Goal: Task Accomplishment & Management: Use online tool/utility

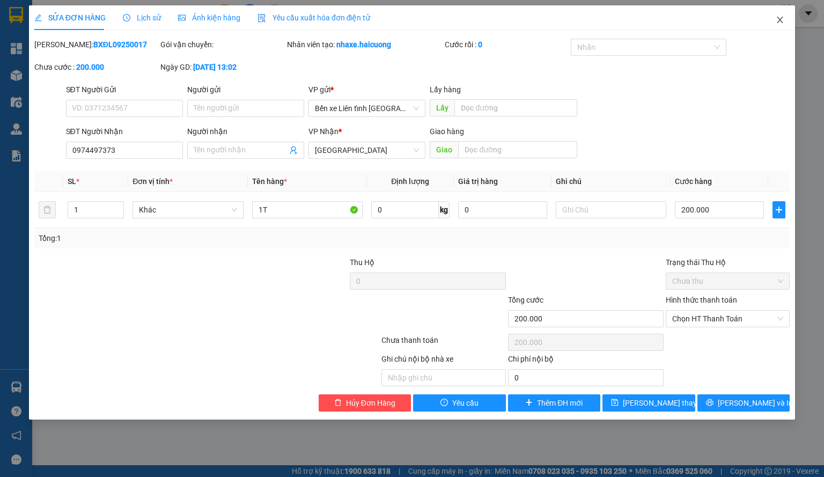
click at [790, 18] on span "Close" at bounding box center [780, 20] width 30 height 30
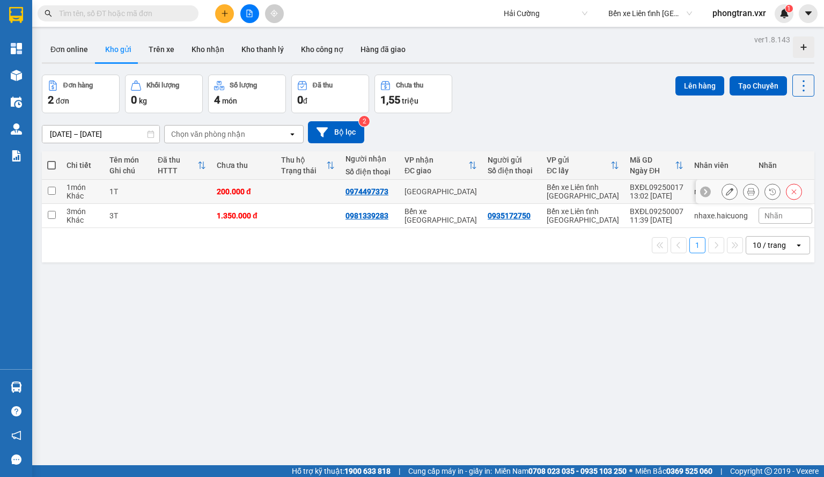
click at [722, 196] on button at bounding box center [729, 191] width 15 height 19
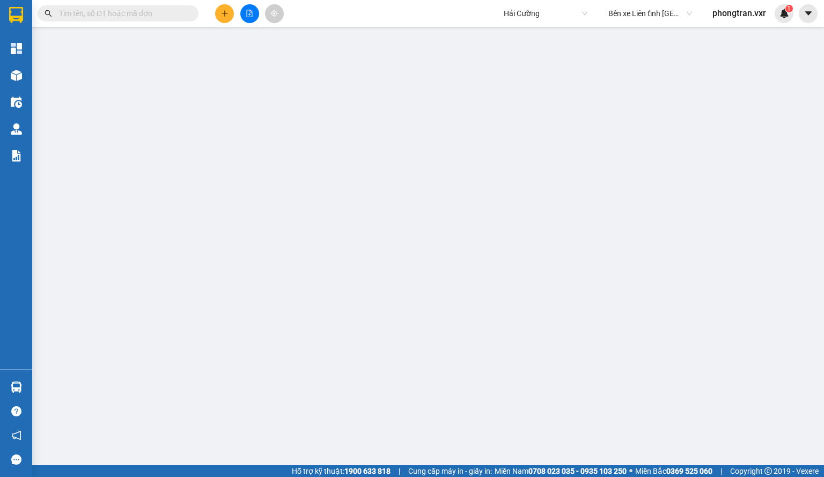
type input "0974497373"
type input "200.000"
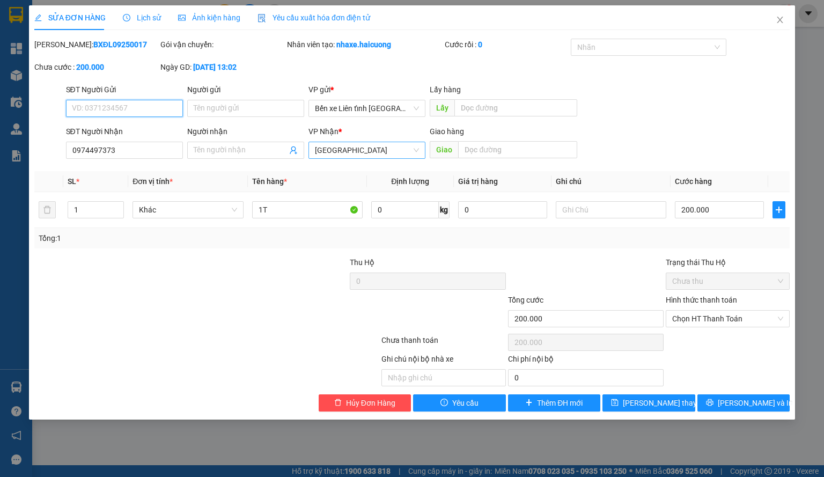
click at [361, 146] on span "[GEOGRAPHIC_DATA]" at bounding box center [367, 150] width 104 height 16
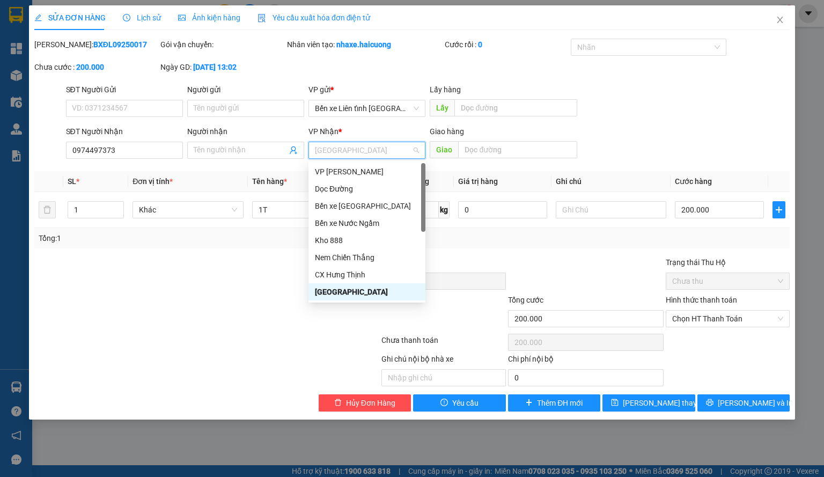
click at [368, 119] on div "VP gửi * Bến xe Liên tỉnh [GEOGRAPHIC_DATA]" at bounding box center [367, 103] width 117 height 38
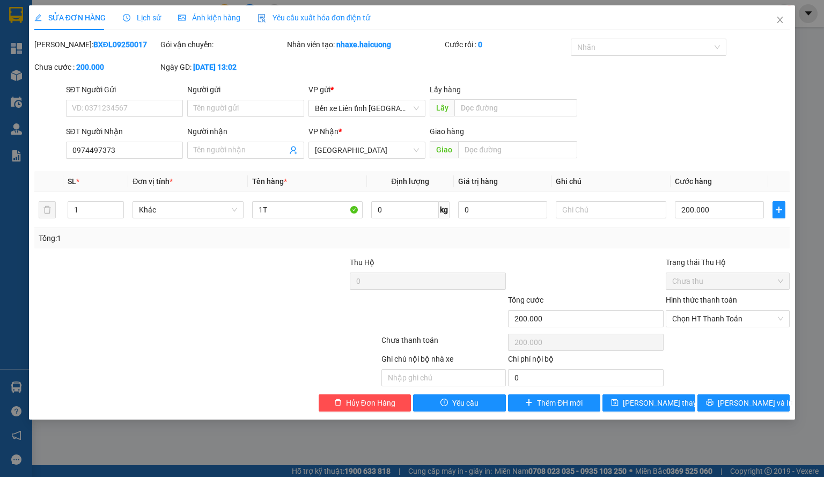
click at [392, 118] on div "VP gửi * Bến xe Liên tỉnh [GEOGRAPHIC_DATA]" at bounding box center [367, 103] width 117 height 38
click at [382, 116] on span "Bến xe Liên tỉnh [GEOGRAPHIC_DATA]" at bounding box center [367, 108] width 104 height 16
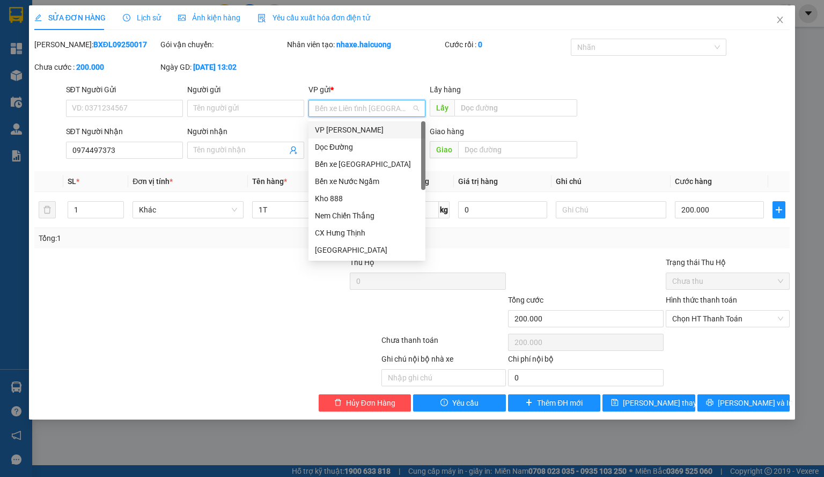
click at [375, 136] on div "VP [PERSON_NAME]" at bounding box center [367, 129] width 117 height 17
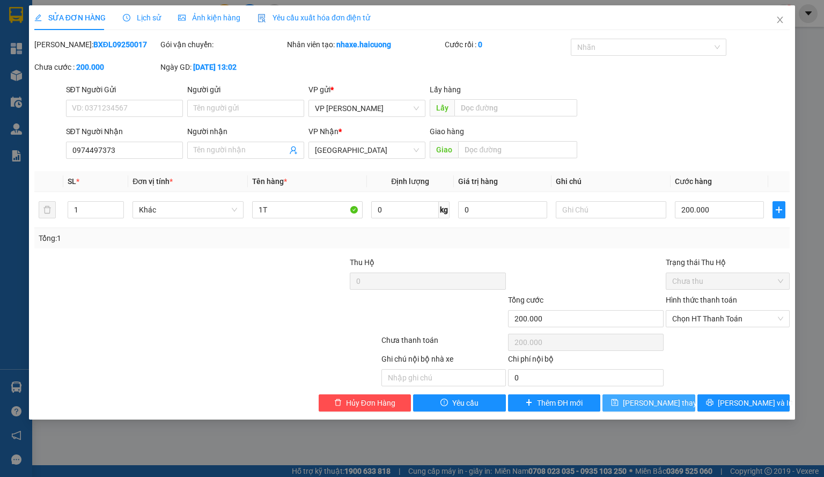
click at [666, 405] on span "[PERSON_NAME] thay đổi" at bounding box center [666, 403] width 86 height 12
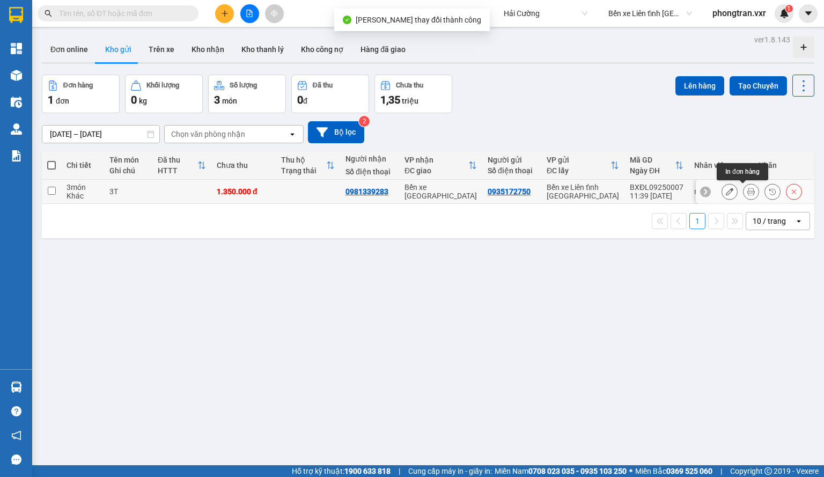
click at [724, 196] on button at bounding box center [729, 191] width 15 height 19
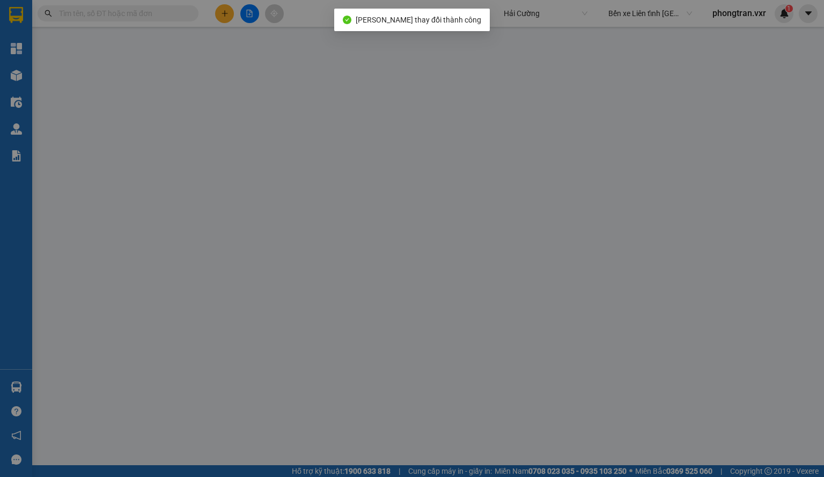
type input "0935172750"
type input "0981339283"
type input "1.350.000"
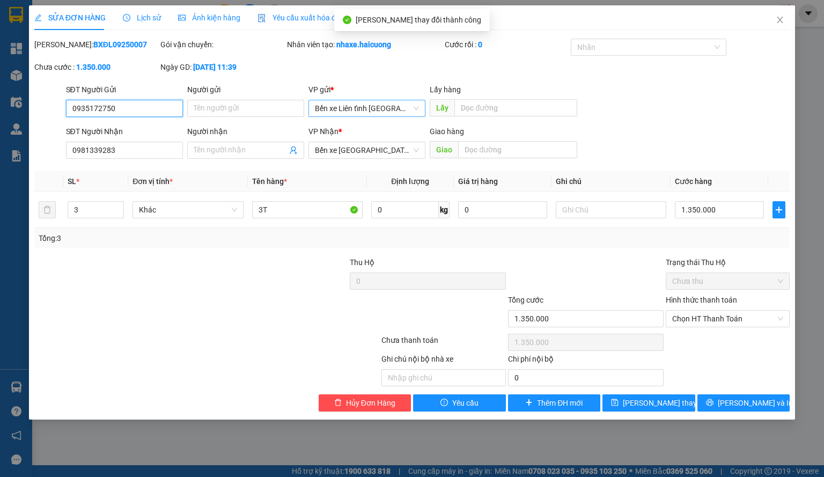
click at [370, 110] on span "Bến xe Liên tỉnh [GEOGRAPHIC_DATA]" at bounding box center [367, 108] width 104 height 16
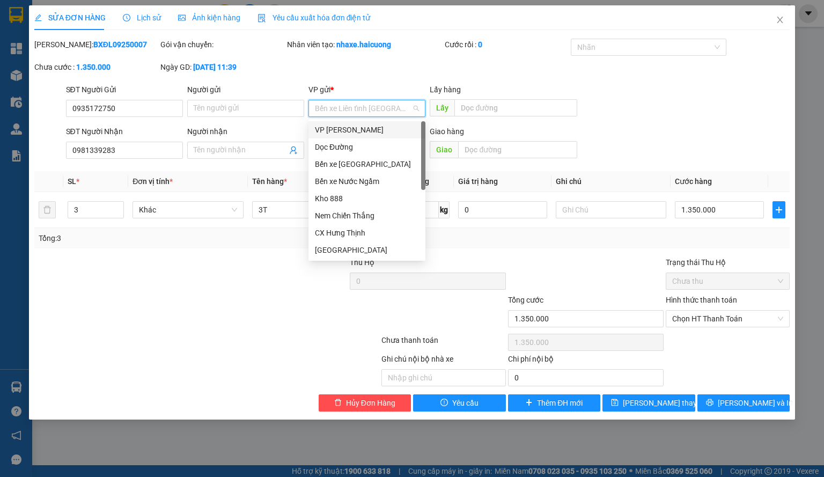
click at [384, 134] on div "VP [PERSON_NAME]" at bounding box center [367, 130] width 104 height 12
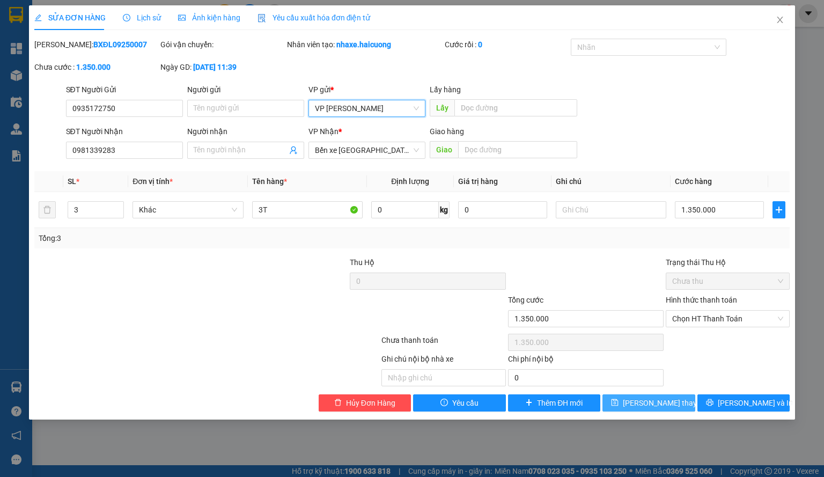
click at [655, 400] on span "[PERSON_NAME] thay đổi" at bounding box center [666, 403] width 86 height 12
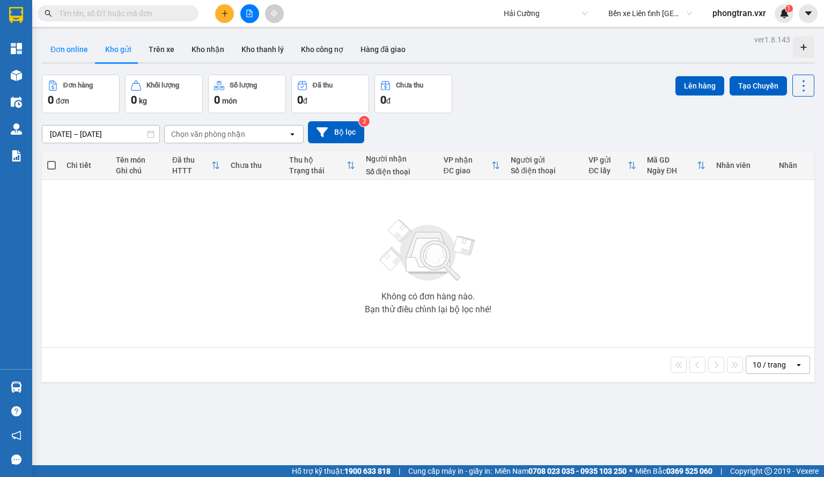
click at [91, 60] on button "Đơn online" at bounding box center [69, 49] width 55 height 26
type input "[DATE] – [DATE]"
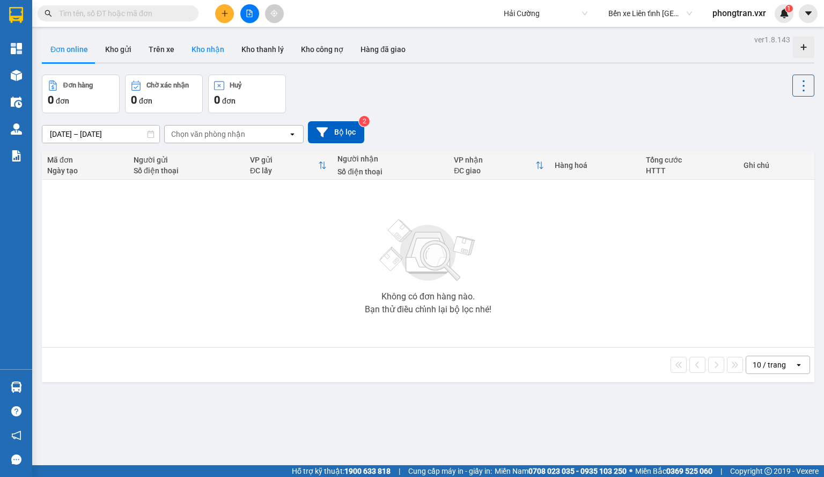
click at [218, 46] on button "Kho nhận" at bounding box center [208, 49] width 50 height 26
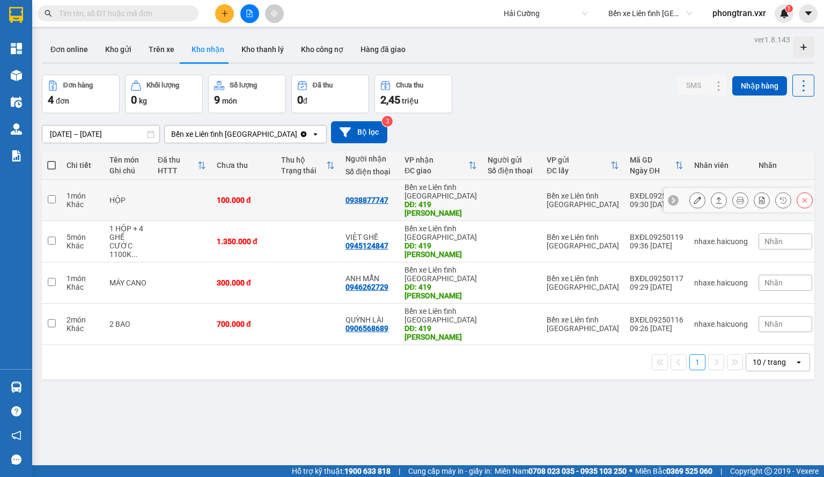
click at [694, 202] on icon at bounding box center [698, 200] width 8 height 8
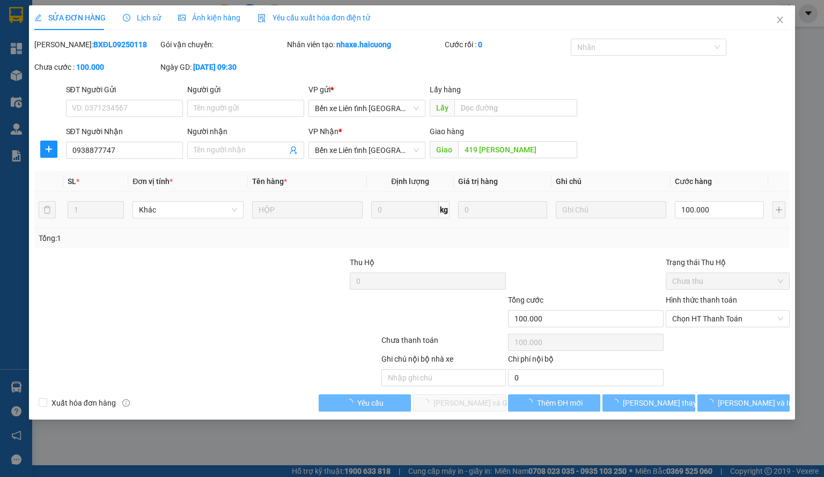
type input "0938877747"
type input "419 [PERSON_NAME]"
type input "100.000"
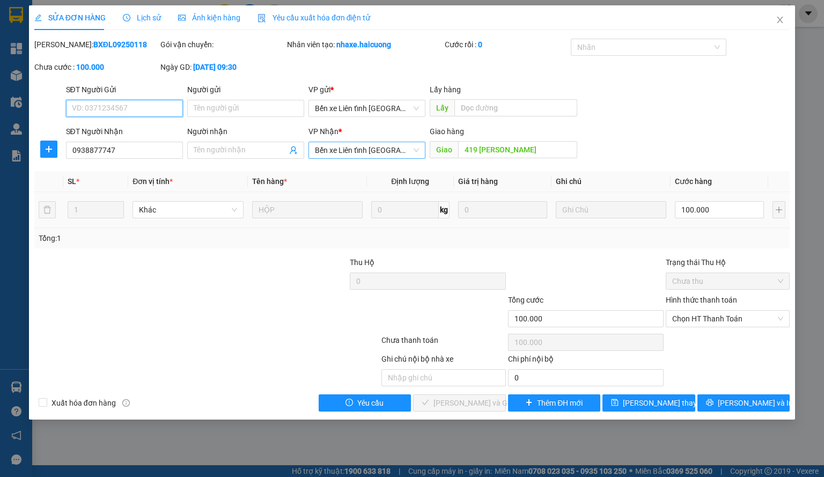
click at [365, 143] on span "Bến xe Liên tỉnh [GEOGRAPHIC_DATA]" at bounding box center [367, 150] width 104 height 16
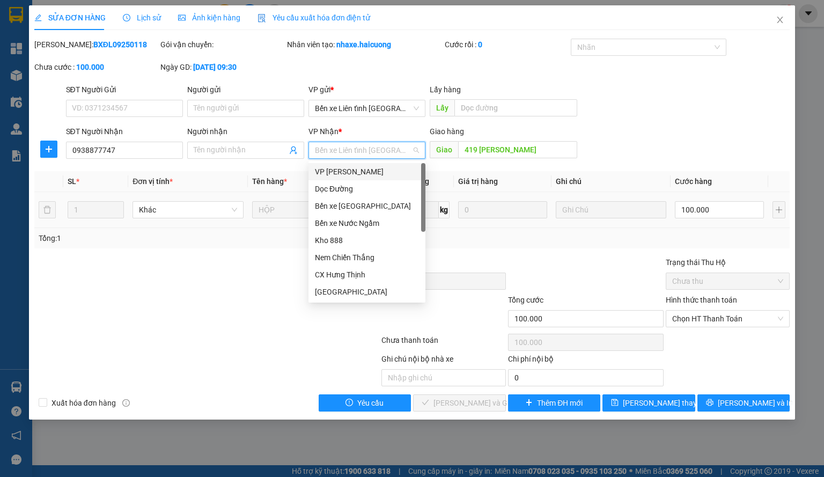
click at [374, 174] on div "VP [PERSON_NAME]" at bounding box center [367, 172] width 104 height 12
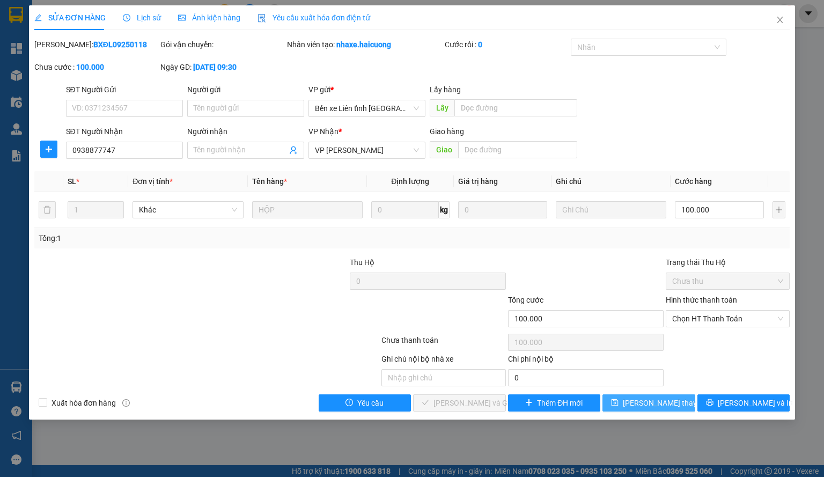
click at [650, 404] on span "[PERSON_NAME] thay đổi" at bounding box center [666, 403] width 86 height 12
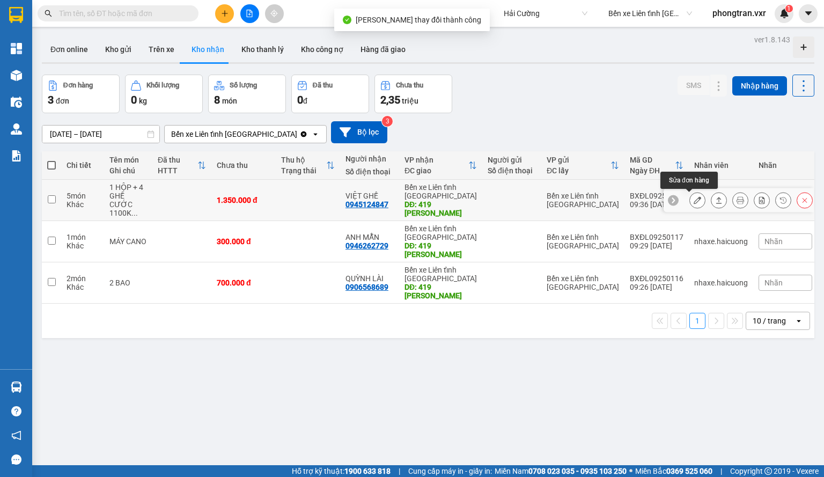
click at [691, 208] on button at bounding box center [697, 200] width 15 height 19
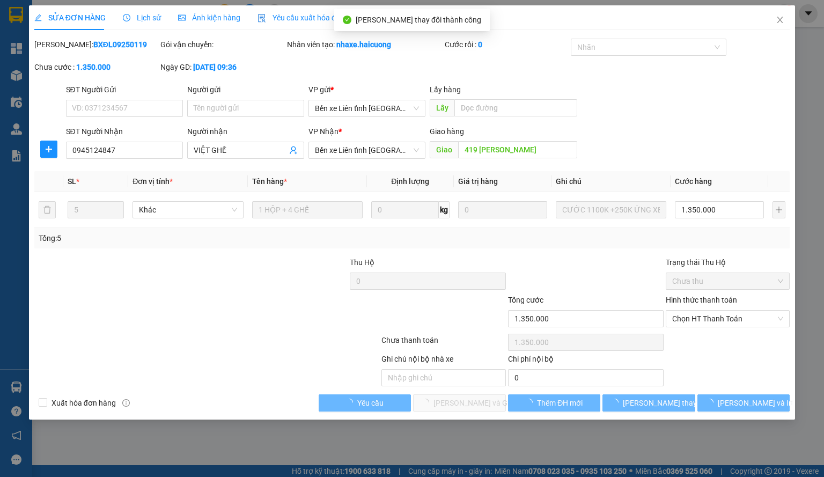
type input "0945124847"
type input "VIỆT GHẾ"
type input "419 [PERSON_NAME]"
type input "1.350.000"
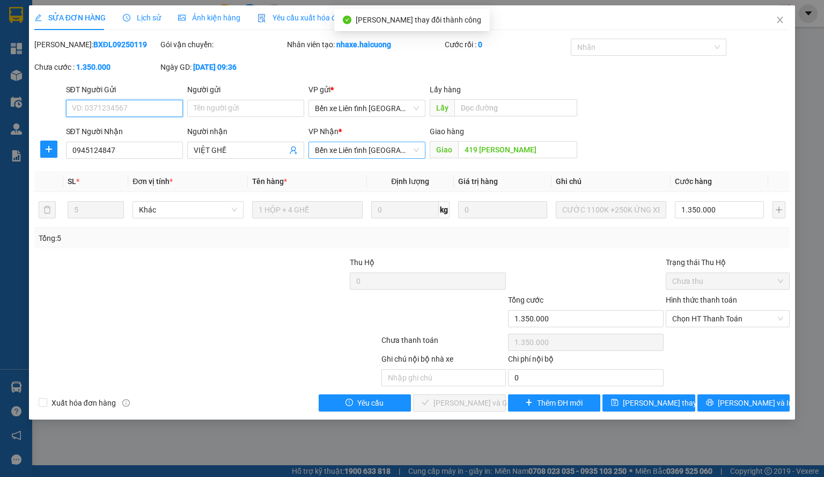
click at [393, 152] on span "Bến xe Liên tỉnh [GEOGRAPHIC_DATA]" at bounding box center [367, 150] width 104 height 16
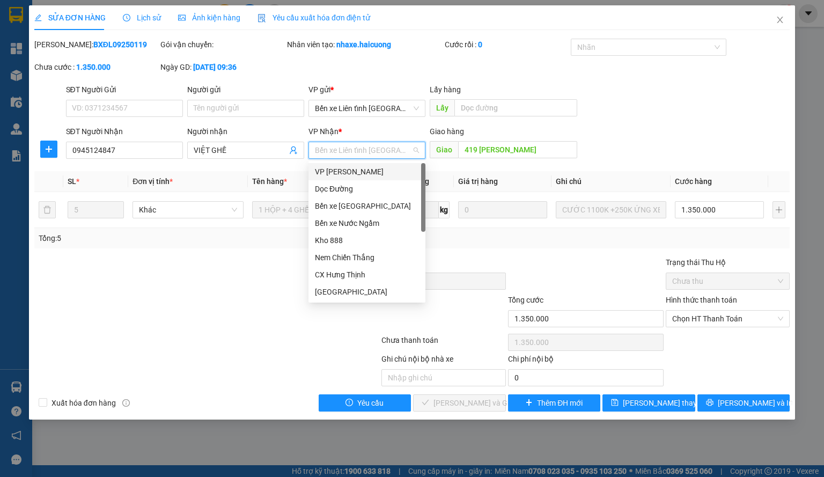
click at [381, 174] on div "VP [PERSON_NAME]" at bounding box center [367, 172] width 104 height 12
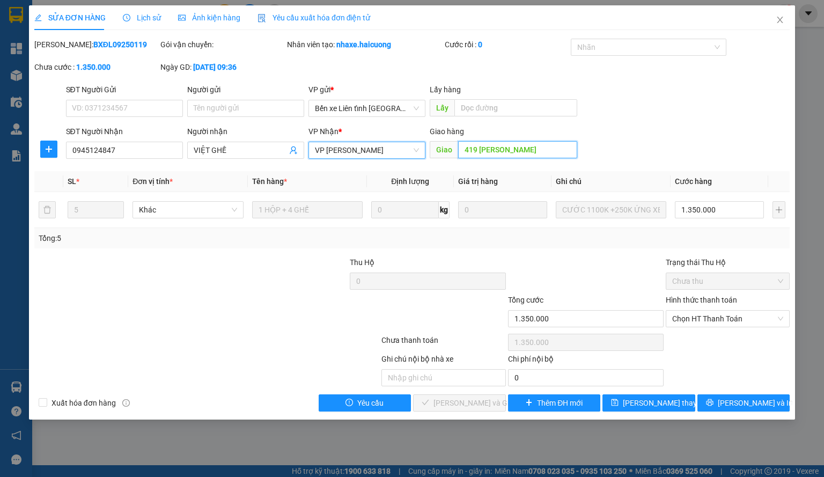
click at [526, 153] on input "419 [PERSON_NAME]" at bounding box center [517, 149] width 119 height 17
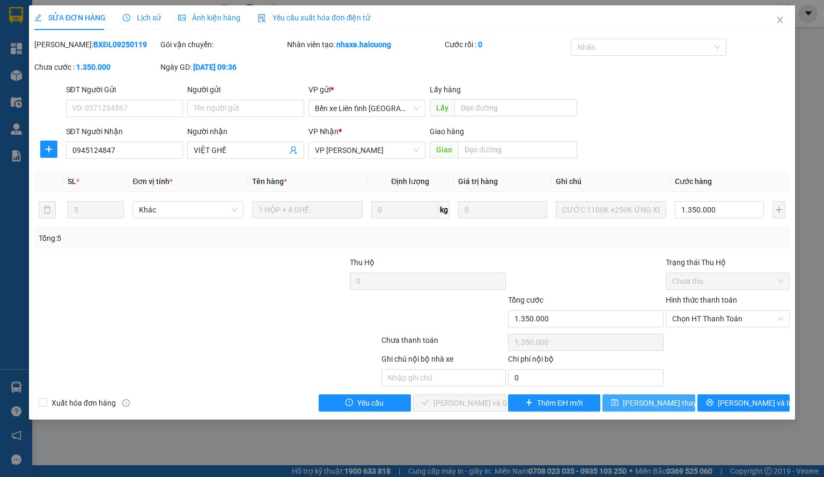
click at [648, 407] on span "[PERSON_NAME] thay đổi" at bounding box center [666, 403] width 86 height 12
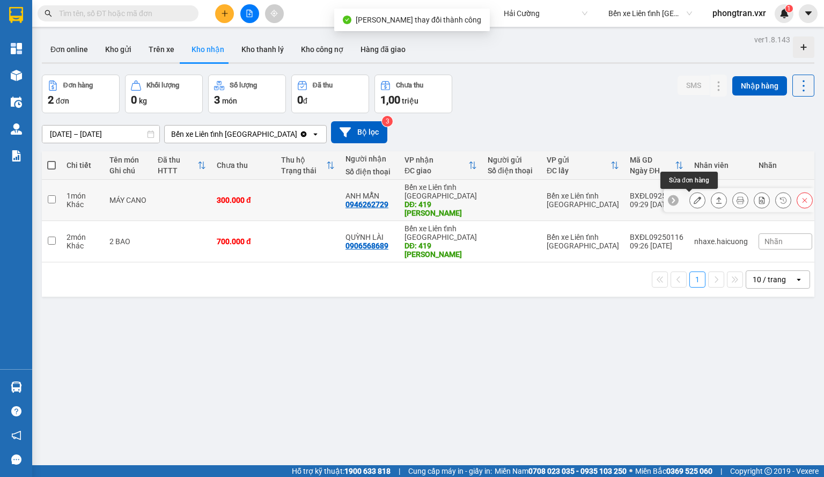
click at [695, 197] on button at bounding box center [697, 200] width 15 height 19
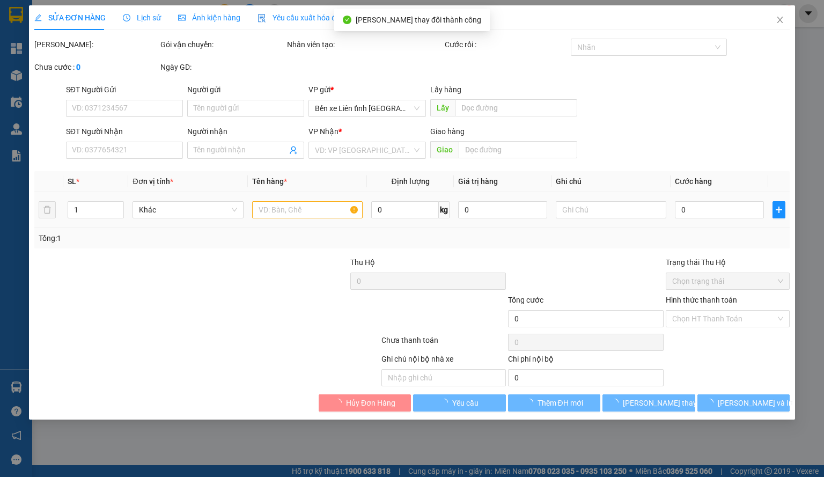
type input "0946262729"
type input "ANH MẪN"
type input "419 [PERSON_NAME]"
type input "300.000"
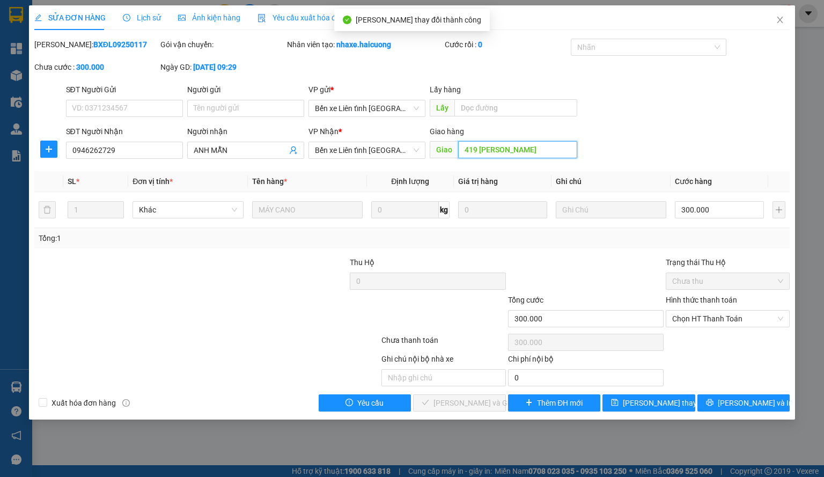
click at [514, 142] on input "419 [PERSON_NAME]" at bounding box center [517, 149] width 119 height 17
click at [395, 149] on span "Bến xe Liên tỉnh [GEOGRAPHIC_DATA]" at bounding box center [367, 150] width 104 height 16
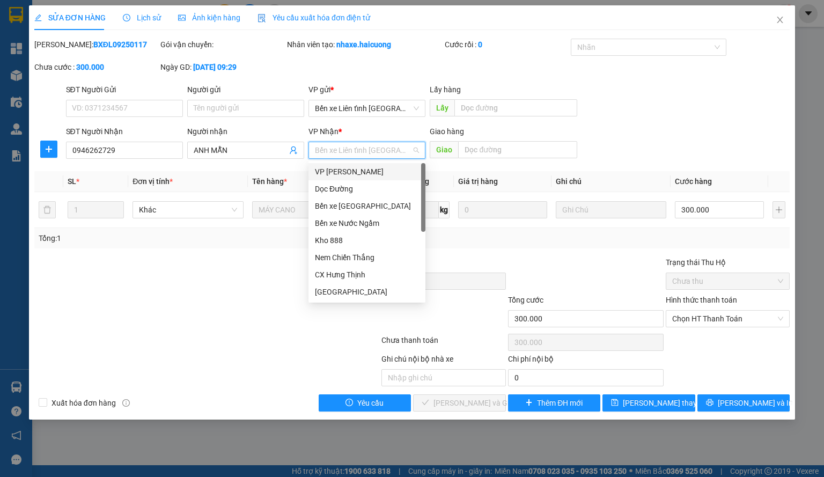
click at [367, 175] on div "VP [PERSON_NAME]" at bounding box center [367, 172] width 104 height 12
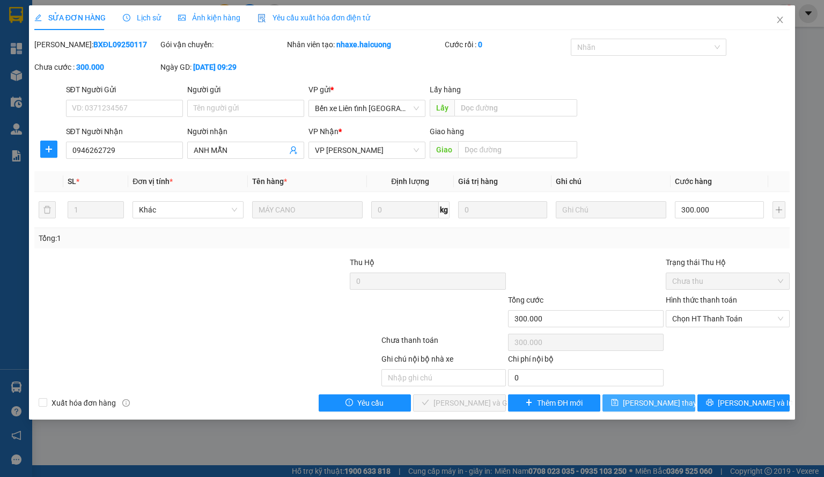
click at [637, 399] on span "[PERSON_NAME] thay đổi" at bounding box center [666, 403] width 86 height 12
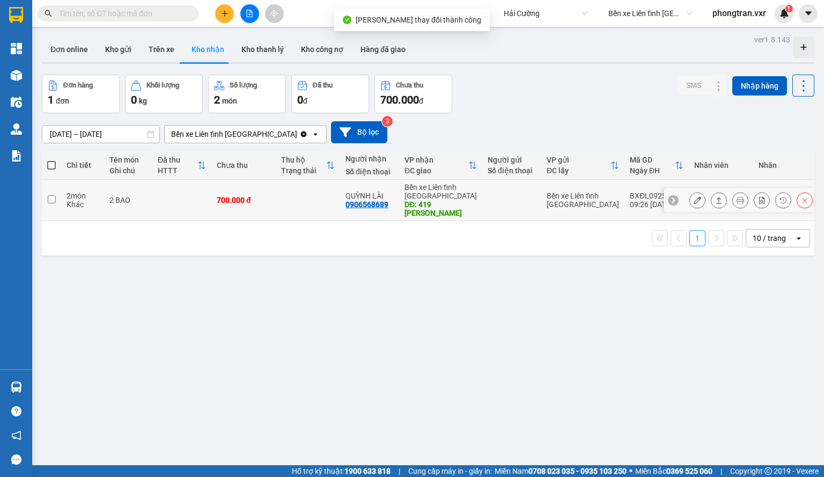
click at [694, 204] on icon at bounding box center [698, 200] width 8 height 8
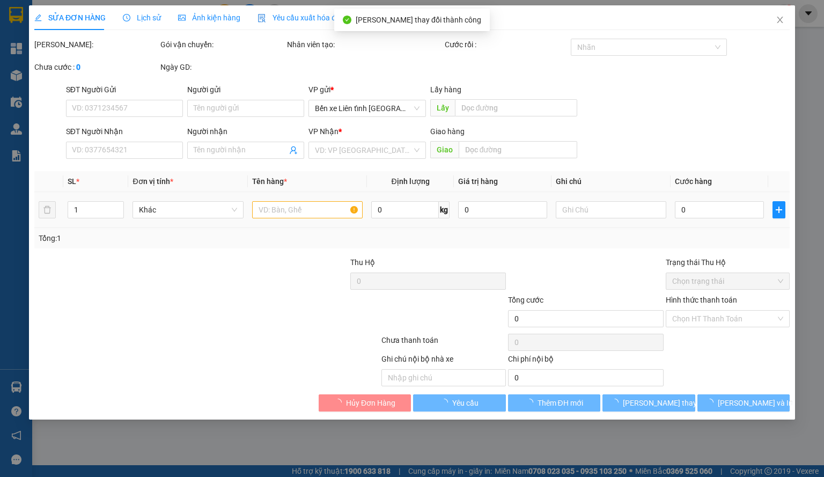
type input "0906568689"
type input "QUỲNH LÀI"
type input "419 [PERSON_NAME]"
type input "700.000"
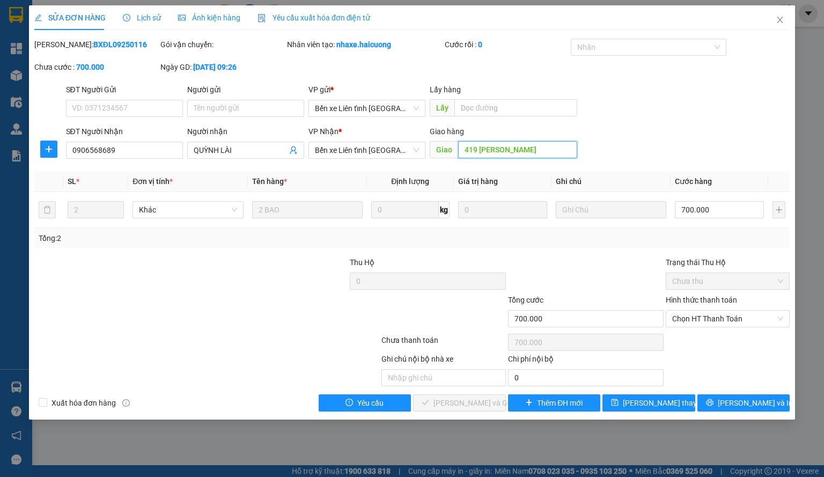
click at [504, 152] on input "419 [PERSON_NAME]" at bounding box center [517, 149] width 119 height 17
click at [398, 153] on span "Bến xe Liên tỉnh [GEOGRAPHIC_DATA]" at bounding box center [367, 150] width 104 height 16
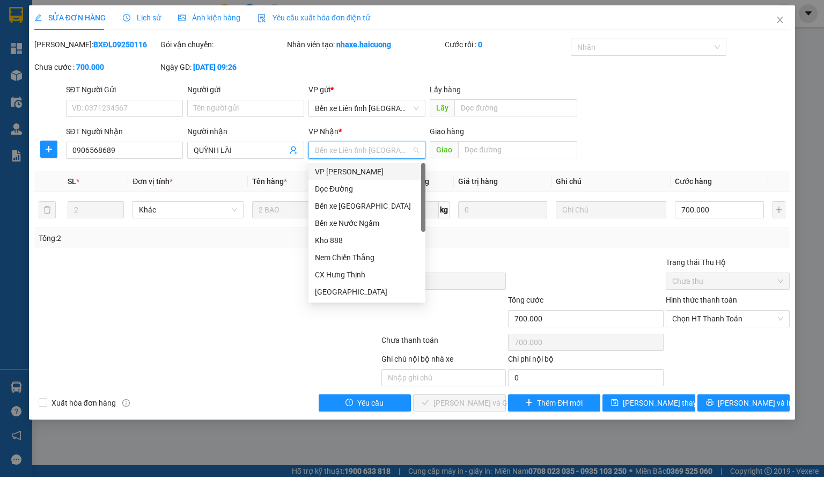
click at [368, 177] on div "VP [PERSON_NAME]" at bounding box center [367, 172] width 104 height 12
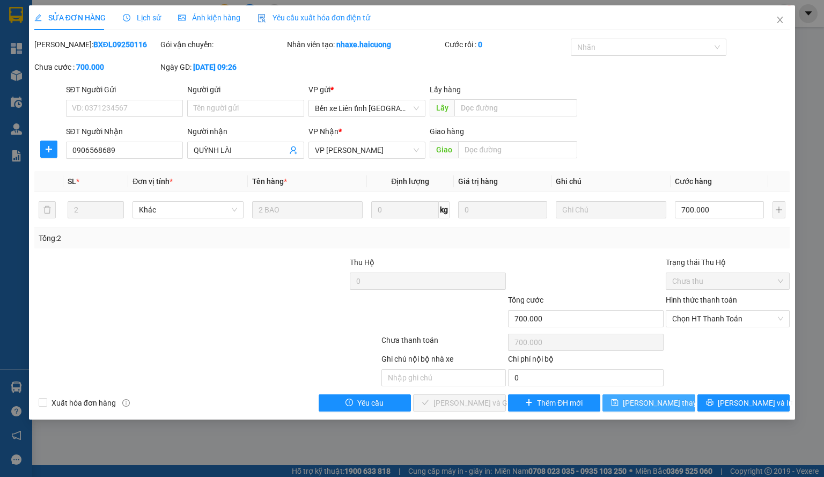
click at [647, 397] on span "[PERSON_NAME] thay đổi" at bounding box center [666, 403] width 86 height 12
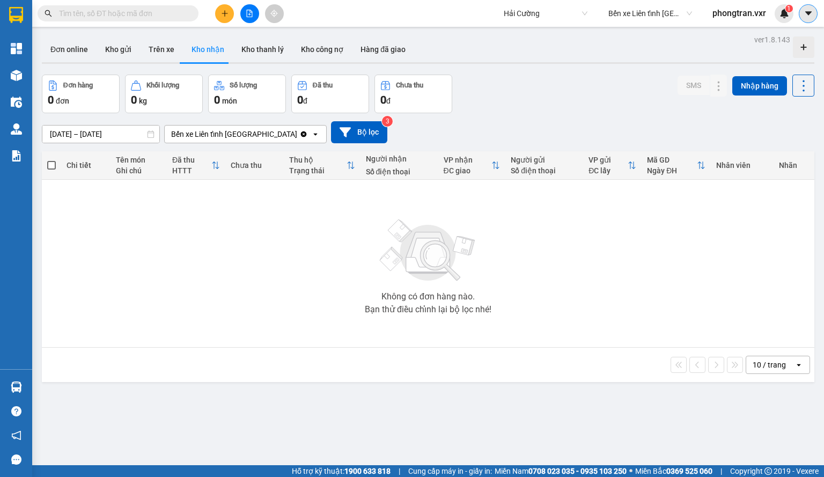
click at [806, 11] on icon "caret-down" at bounding box center [808, 13] width 6 height 4
click at [784, 36] on div "Cấu hình nhà xe" at bounding box center [780, 40] width 54 height 12
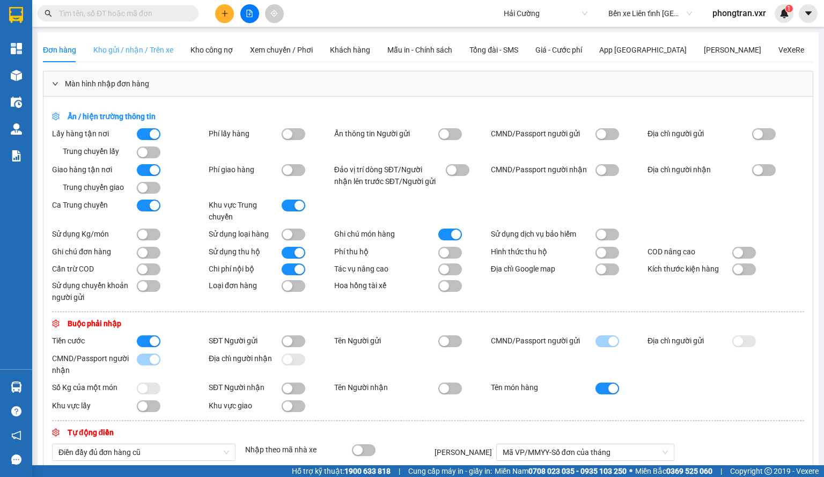
click at [145, 58] on div "Kho gửi / nhận / Trên xe" at bounding box center [133, 50] width 80 height 25
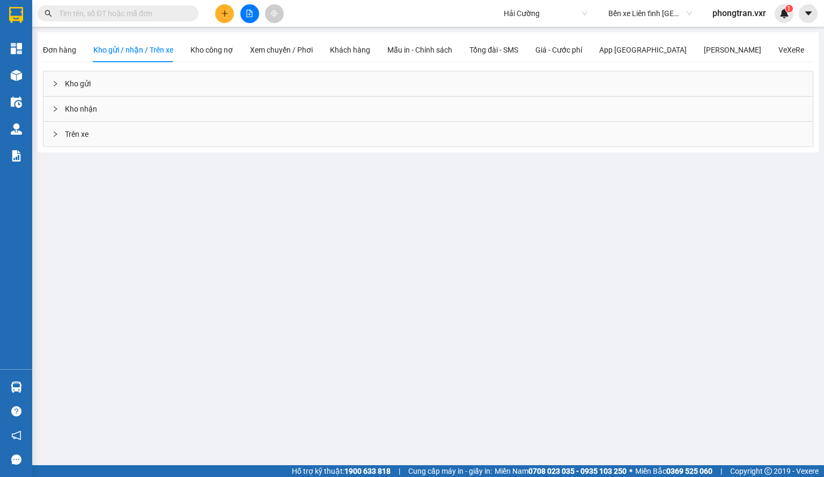
click at [112, 116] on div "Kho nhận" at bounding box center [427, 109] width 769 height 25
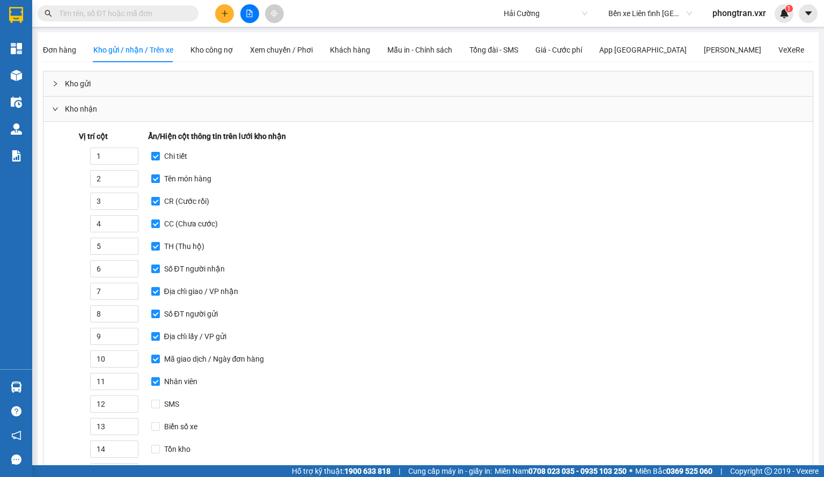
scroll to position [268, 0]
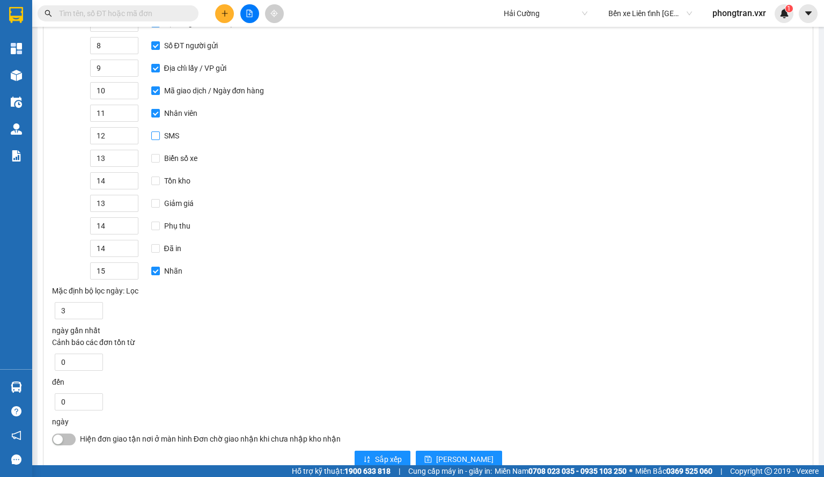
click at [151, 131] on input "SMS" at bounding box center [155, 135] width 9 height 9
checkbox input "true"
click at [453, 451] on button "[PERSON_NAME]" at bounding box center [459, 459] width 86 height 17
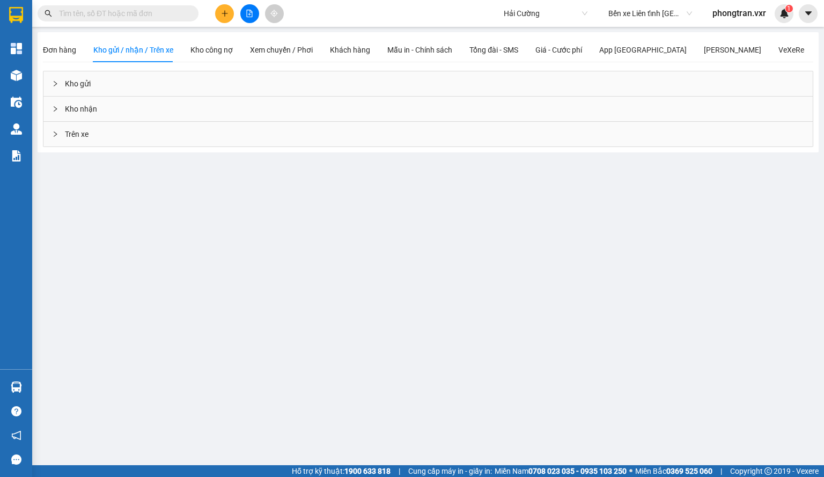
scroll to position [0, 0]
click at [104, 107] on div "Kho nhận" at bounding box center [427, 109] width 769 height 25
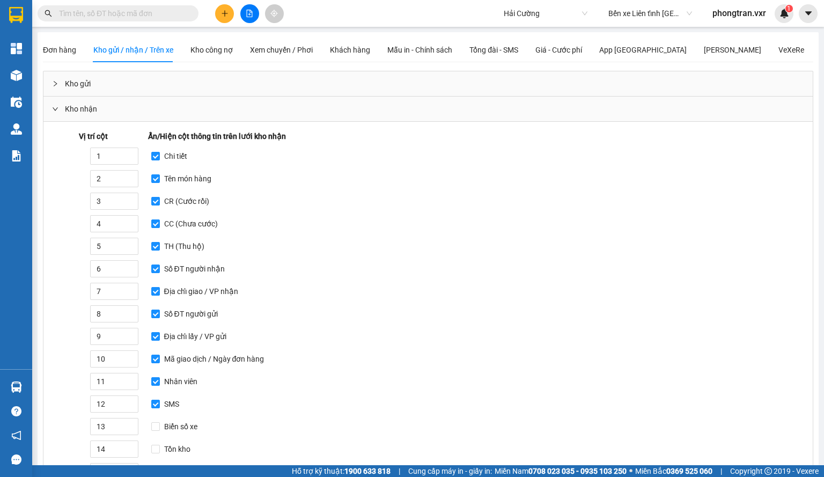
click at [70, 89] on div "Kho gửi" at bounding box center [427, 83] width 769 height 25
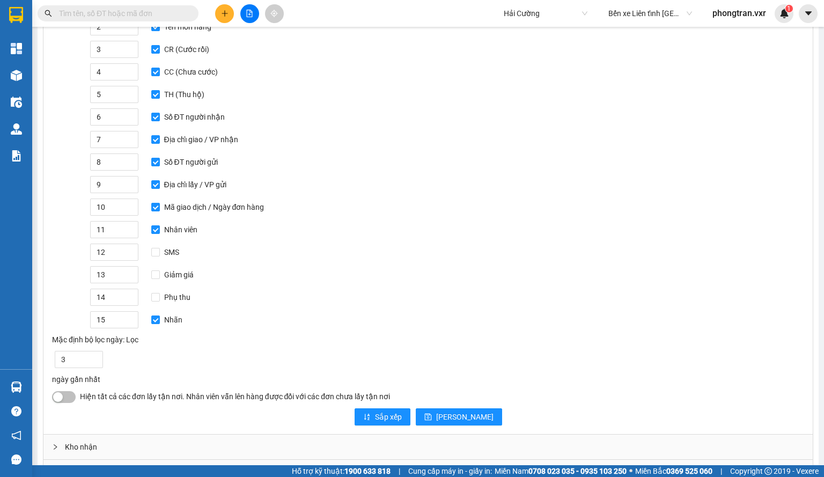
scroll to position [151, 0]
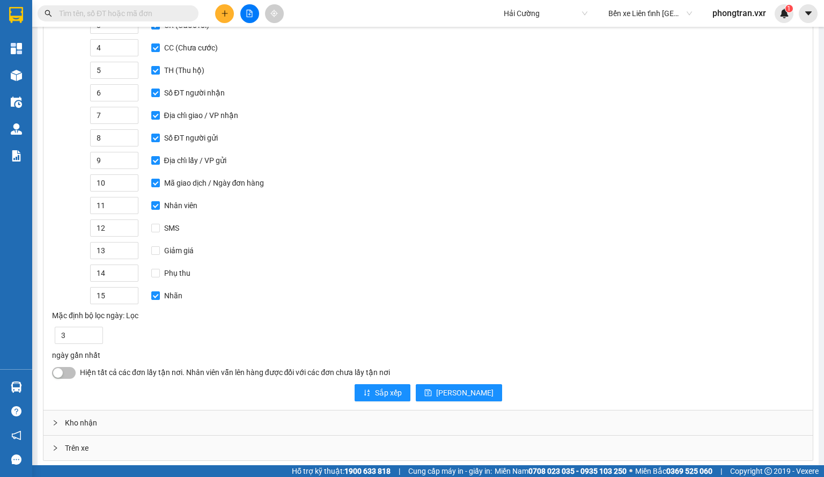
click at [28, 78] on div "Kho hàng mới" at bounding box center [16, 75] width 32 height 27
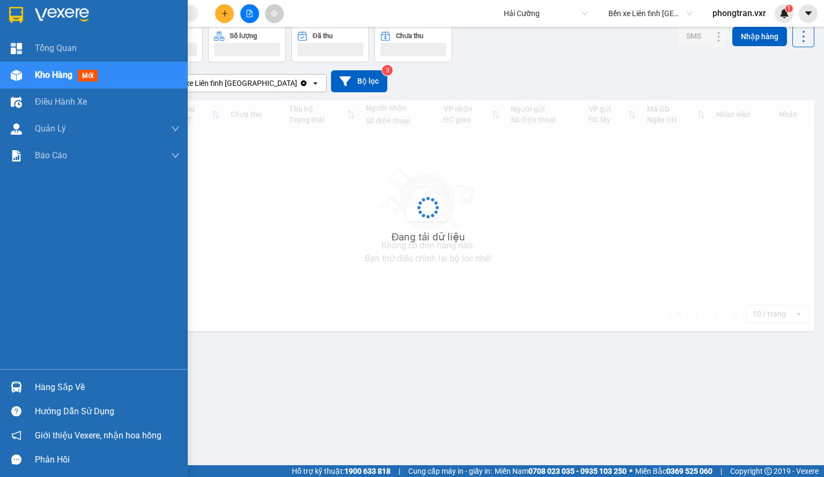
scroll to position [49, 0]
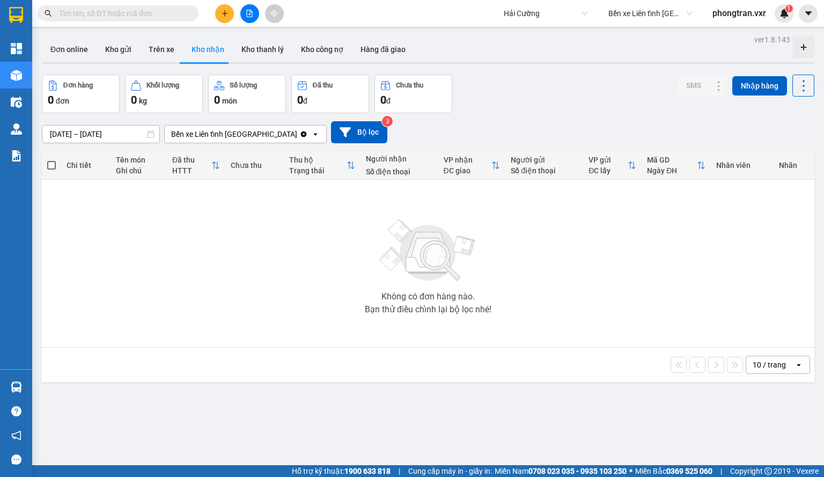
click at [625, 16] on span "Bến xe Liên tỉnh [GEOGRAPHIC_DATA]" at bounding box center [650, 13] width 84 height 16
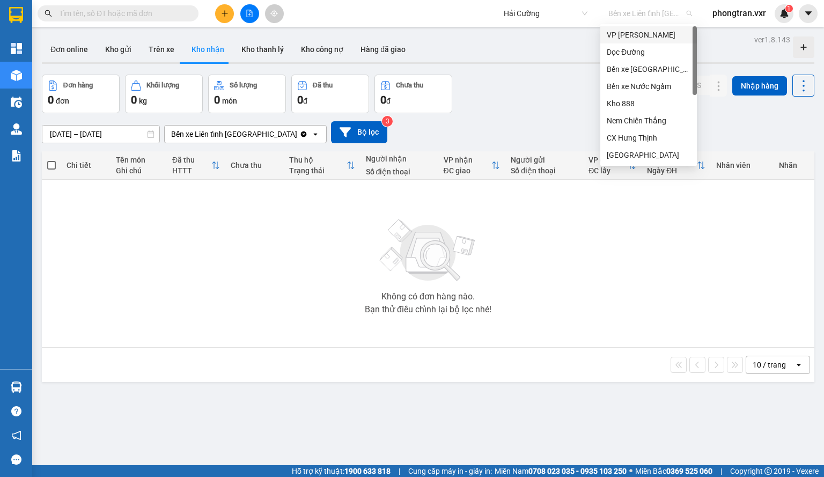
click at [629, 41] on div "VP [PERSON_NAME]" at bounding box center [648, 34] width 97 height 17
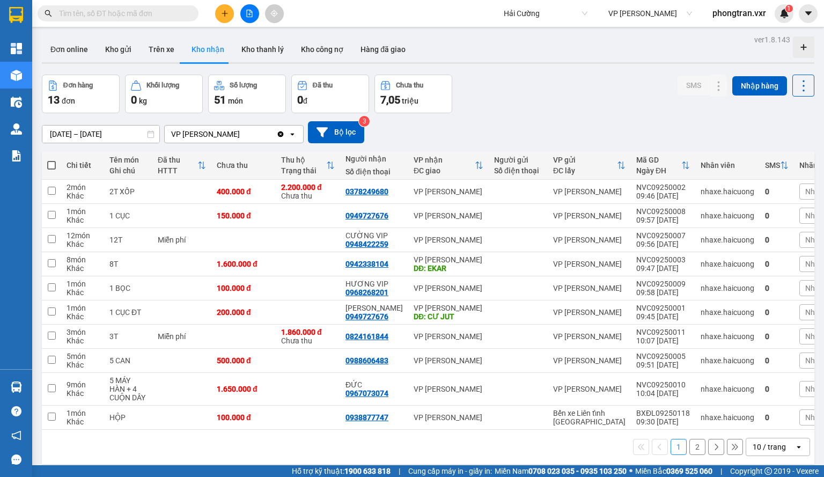
drag, startPoint x: 470, startPoint y: 431, endPoint x: 495, endPoint y: 431, distance: 25.2
click at [495, 430] on div "Chi tiết Tên món Ghi chú Đã thu HTTT Chưa thu Thu hộ Trạng thái Người nhận Số đ…" at bounding box center [428, 290] width 773 height 278
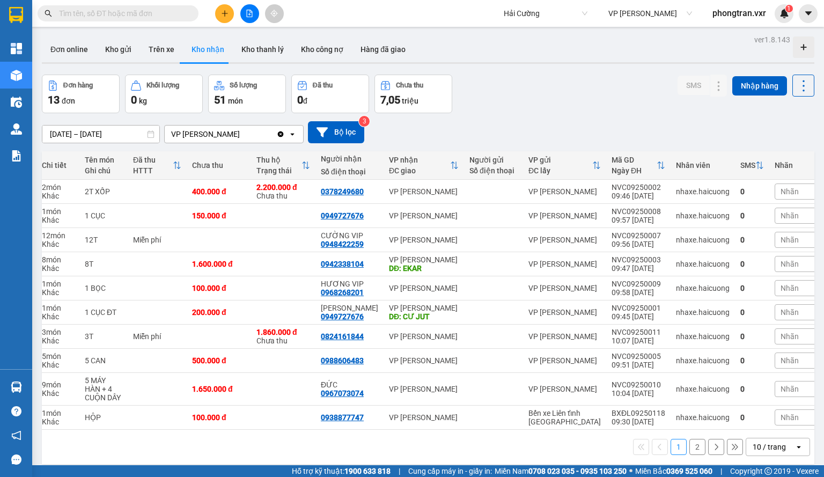
scroll to position [0, 36]
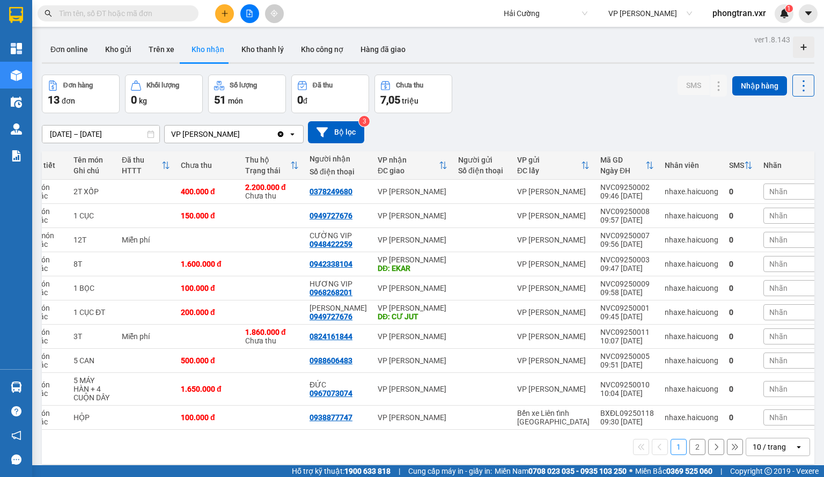
click at [529, 7] on span "Hải Cường" at bounding box center [546, 13] width 84 height 16
type input "viet tan p"
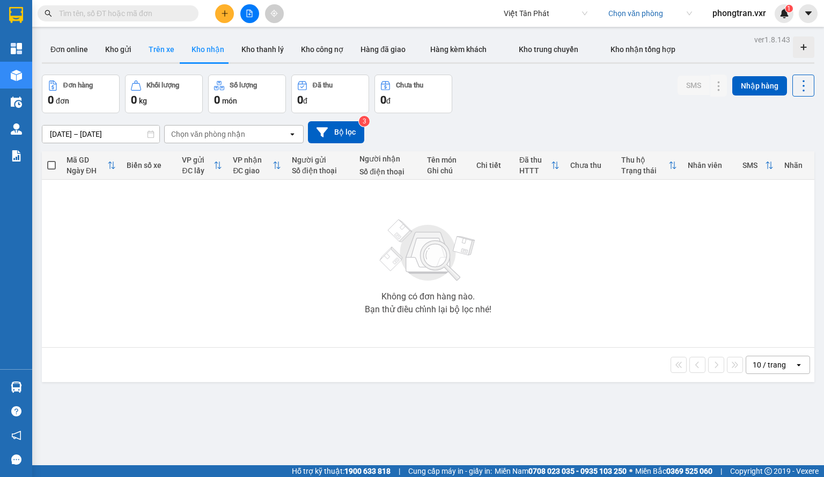
click at [156, 47] on button "Trên xe" at bounding box center [161, 49] width 43 height 26
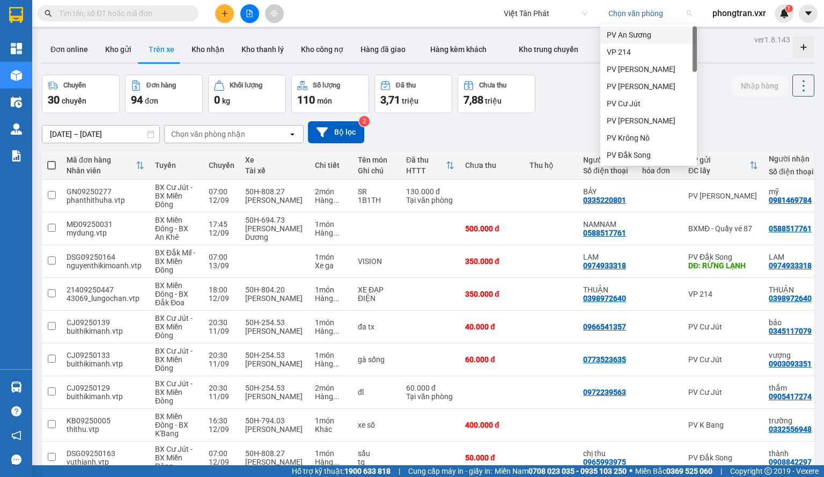
click at [631, 15] on input "search" at bounding box center [646, 13] width 76 height 16
click at [636, 46] on div "VP 214" at bounding box center [648, 51] width 97 height 17
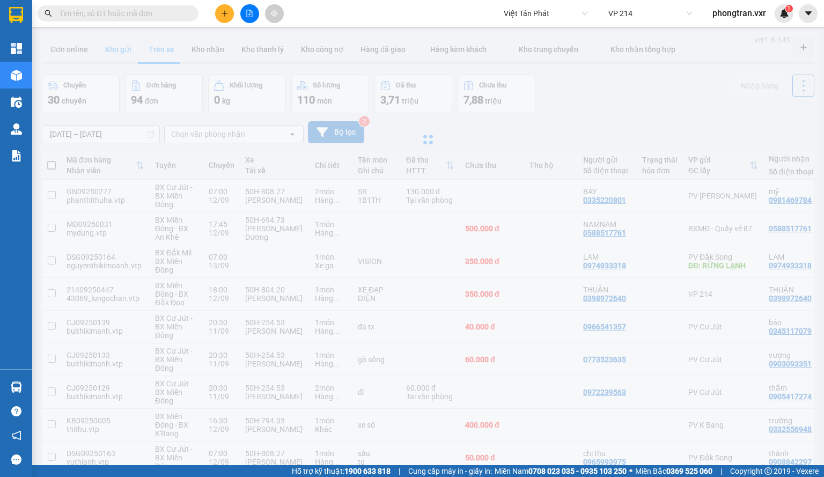
click at [115, 55] on div at bounding box center [428, 139] width 781 height 215
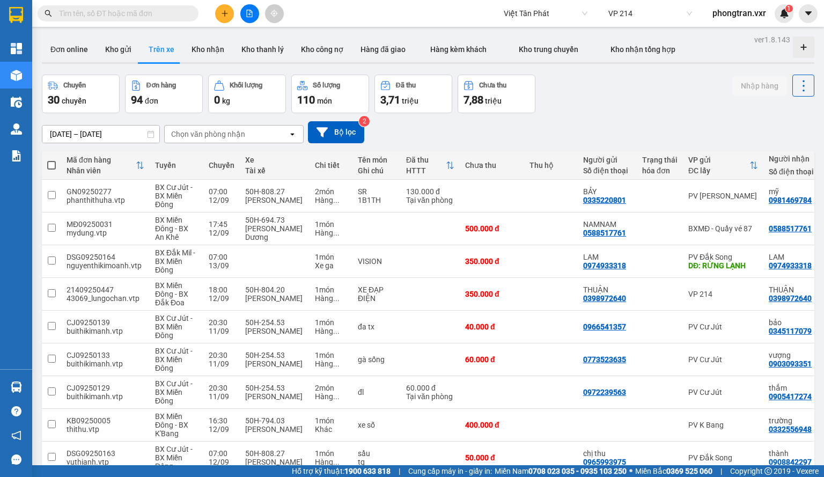
click at [124, 45] on button "Kho gửi" at bounding box center [118, 49] width 43 height 26
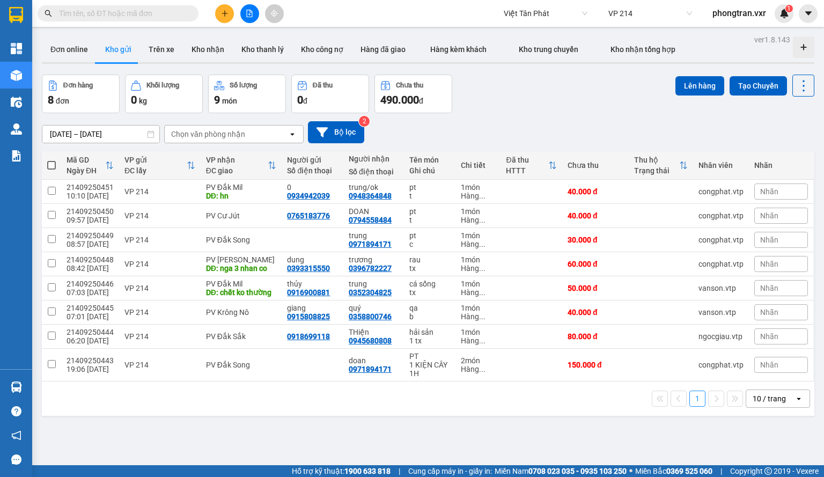
click at [58, 166] on th at bounding box center [51, 165] width 19 height 28
click at [46, 169] on th at bounding box center [51, 165] width 19 height 28
click at [50, 166] on span at bounding box center [51, 165] width 9 height 9
click at [52, 160] on input "checkbox" at bounding box center [52, 160] width 0 height 0
checkbox input "true"
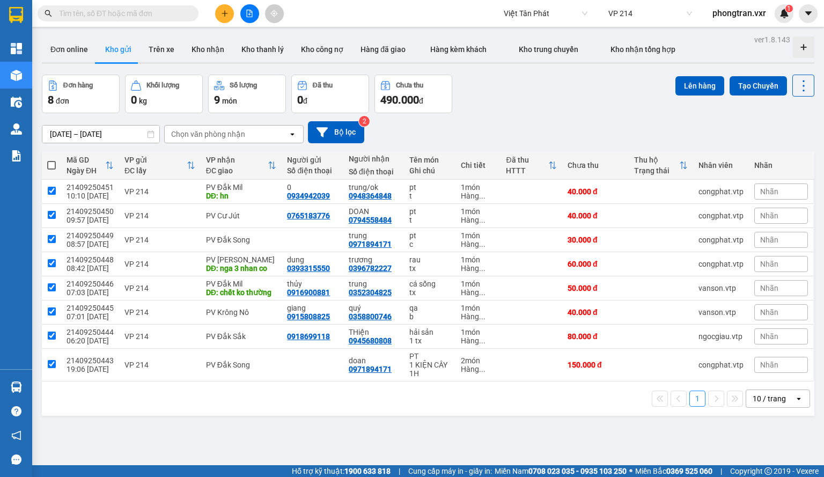
checkbox input "true"
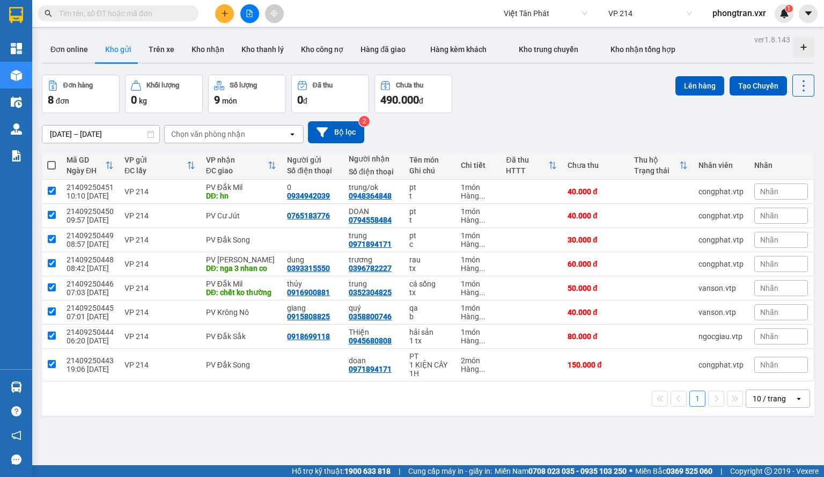
checkbox input "true"
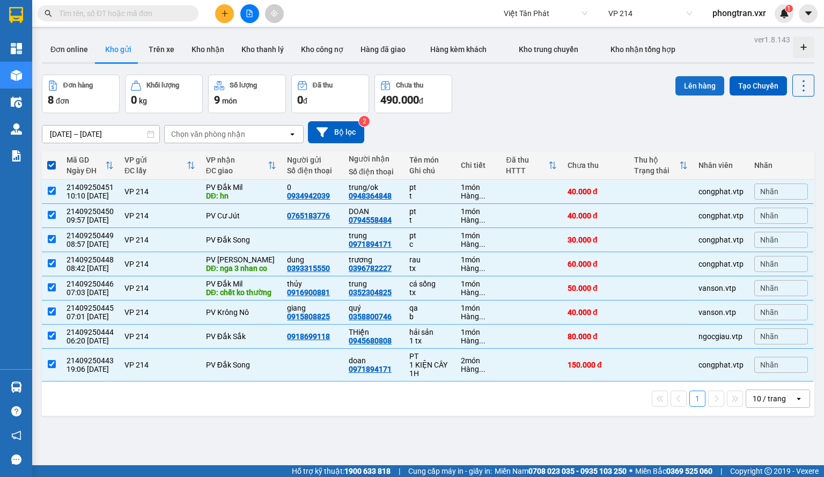
click at [685, 90] on button "Lên hàng" at bounding box center [700, 85] width 49 height 19
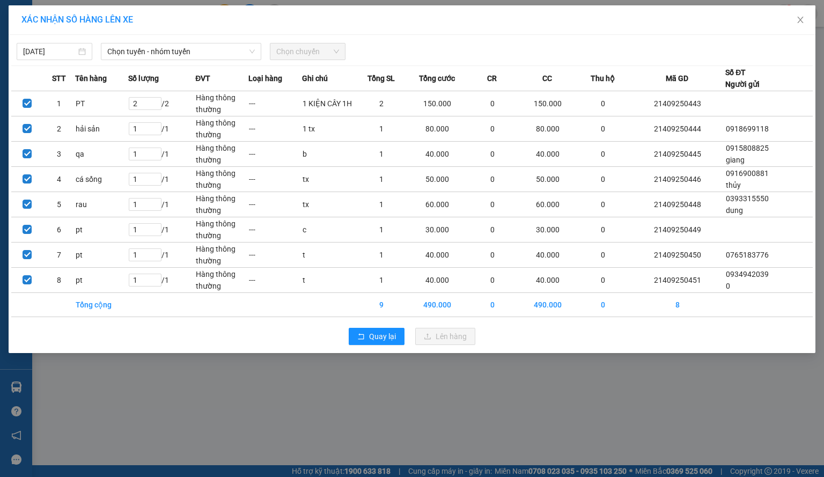
click at [188, 39] on div "12/09/2025 Chọn tuyến - nhóm tuyến Chọn chuyến" at bounding box center [412, 49] width 802 height 23
click at [191, 47] on span "Chọn tuyến - nhóm tuyến" at bounding box center [181, 51] width 148 height 16
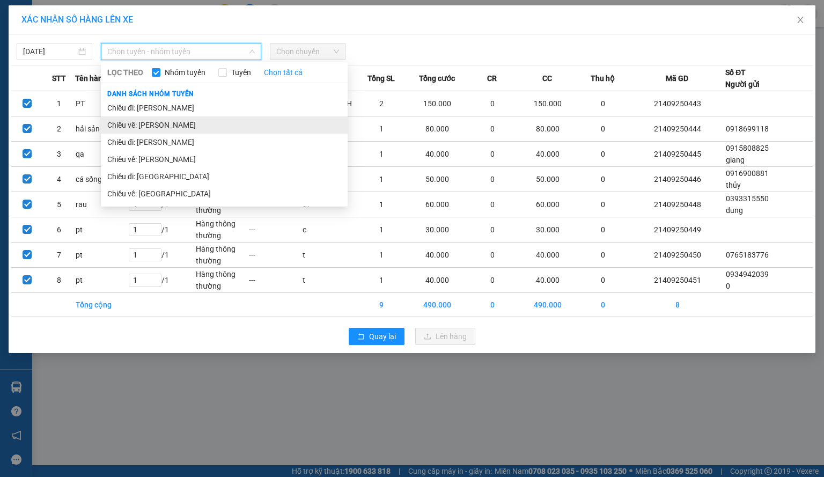
type input "S"
